Goal: Information Seeking & Learning: Learn about a topic

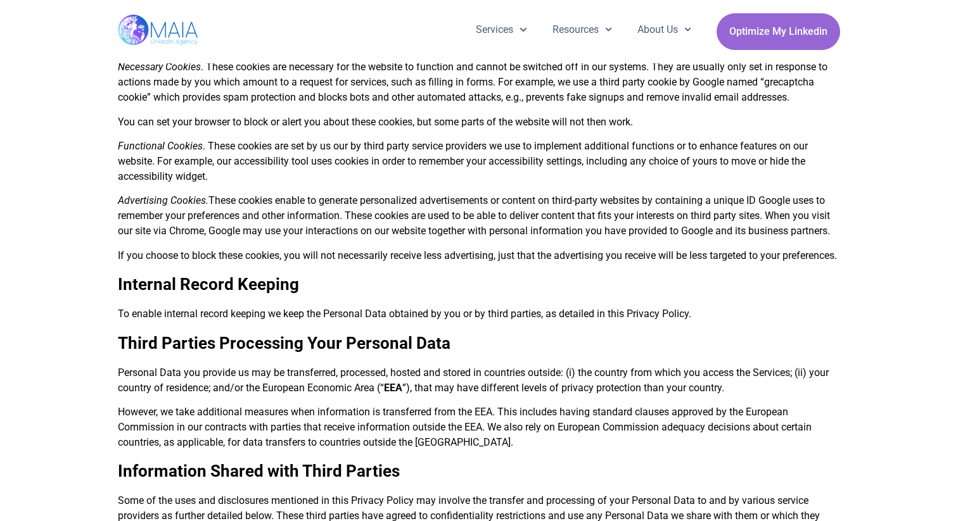
scroll to position [743, 0]
click at [522, 239] on p "Advertising Cookies. These cookies enable to generate personalized advertisemen…" at bounding box center [479, 216] width 722 height 46
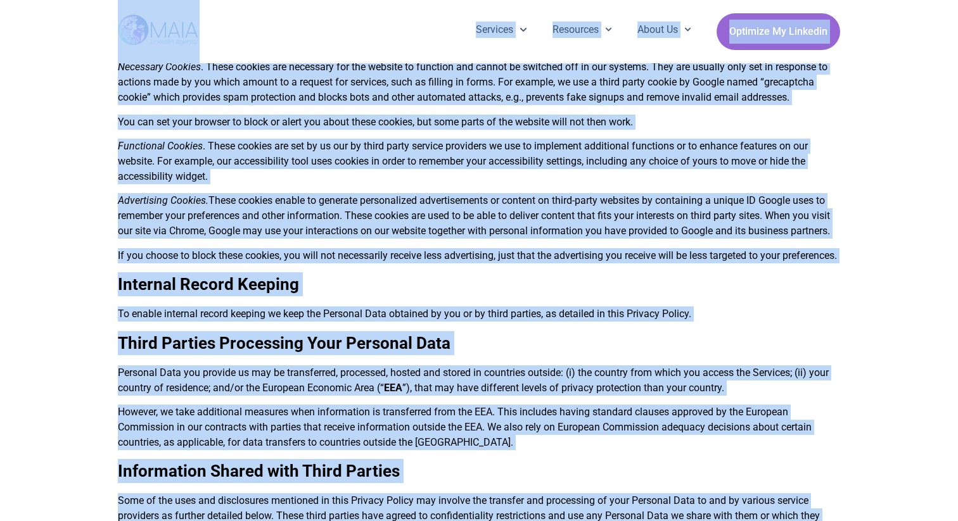
click at [342, 184] on p "Functional Cookies . These cookies are set by us our by third party service pro…" at bounding box center [479, 162] width 722 height 46
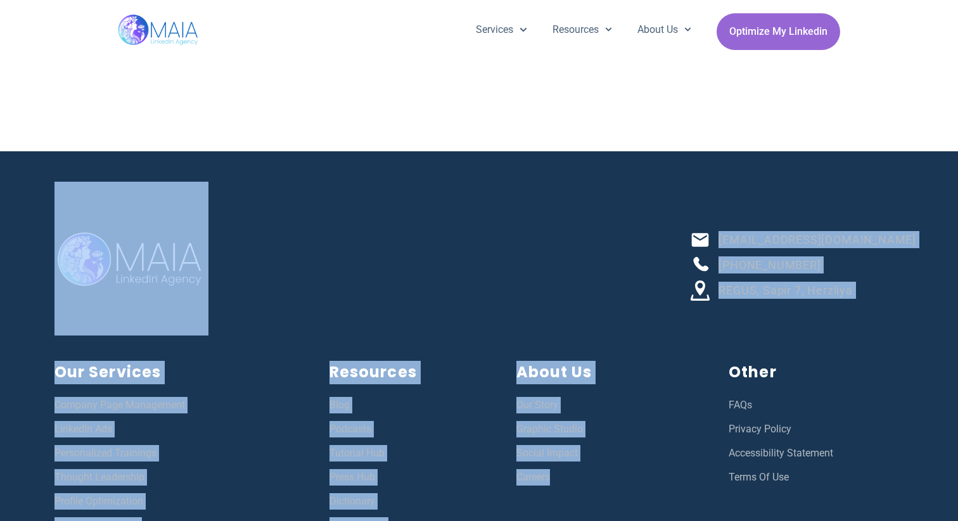
scroll to position [2584, 0]
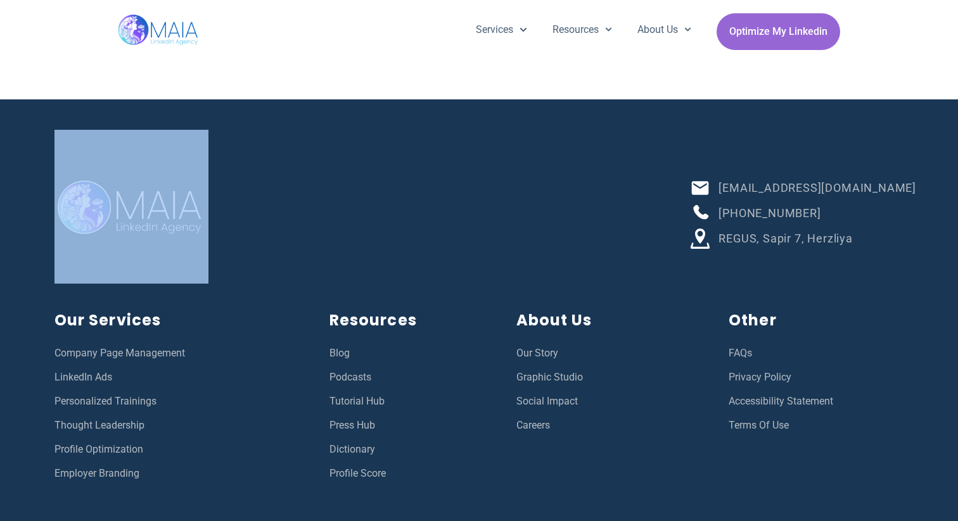
drag, startPoint x: 109, startPoint y: 65, endPoint x: 606, endPoint y: 72, distance: 497.4
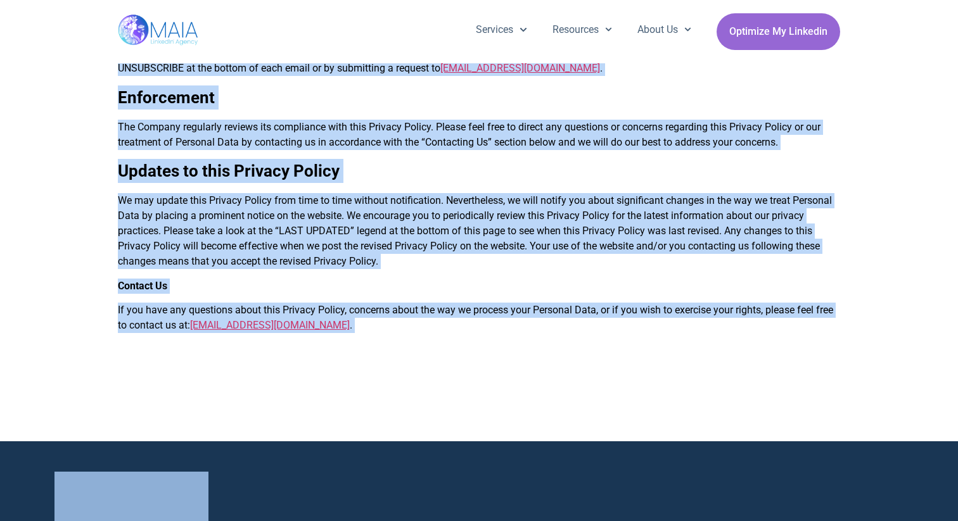
scroll to position [2152, 0]
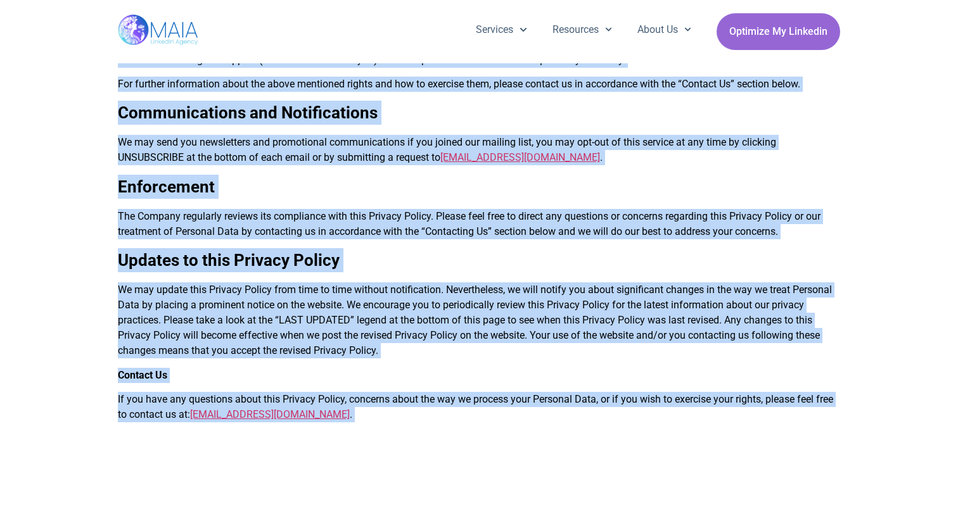
click at [478, 239] on p "The Company regularly reviews its compliance with this Privacy Policy. Please f…" at bounding box center [479, 224] width 722 height 30
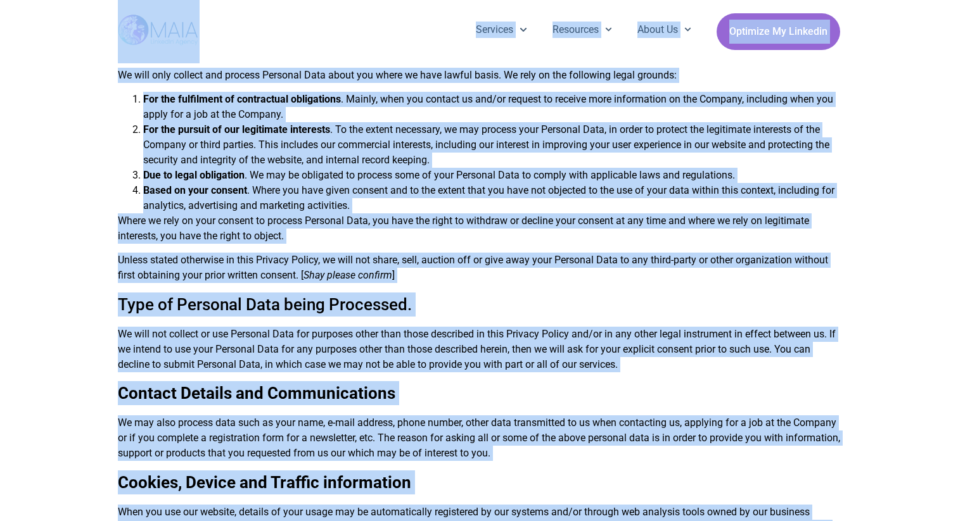
scroll to position [0, 0]
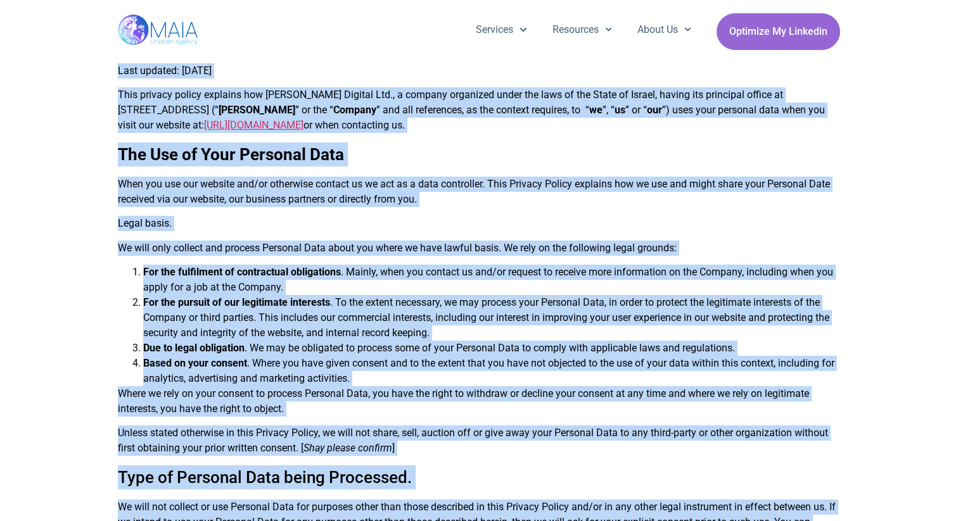
drag, startPoint x: 342, startPoint y: 466, endPoint x: 113, endPoint y: 72, distance: 456.5
copy div "Lore ipsumdo: Sita 5, 2336 Cons adipisc elitse doeiusmo tem Inci Utlabor Etd., …"
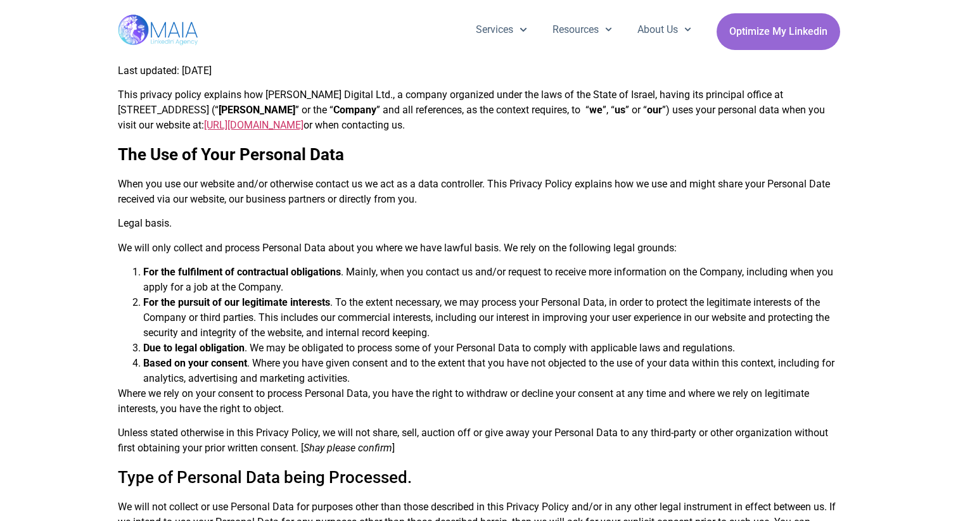
click at [672, 162] on h2 "The Use of Your Personal Data" at bounding box center [479, 155] width 722 height 24
